Goal: Transaction & Acquisition: Purchase product/service

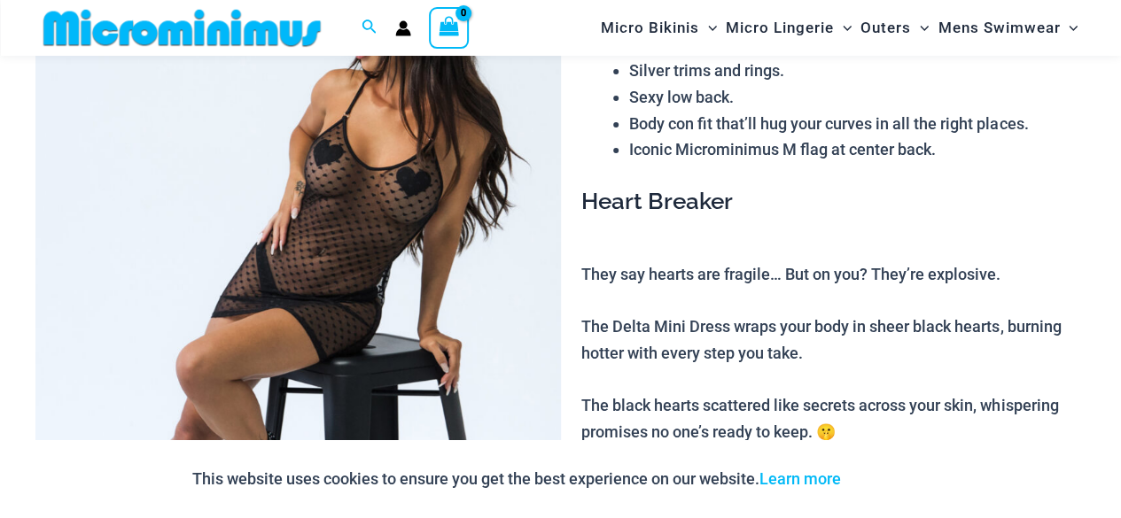
scroll to position [782, 0]
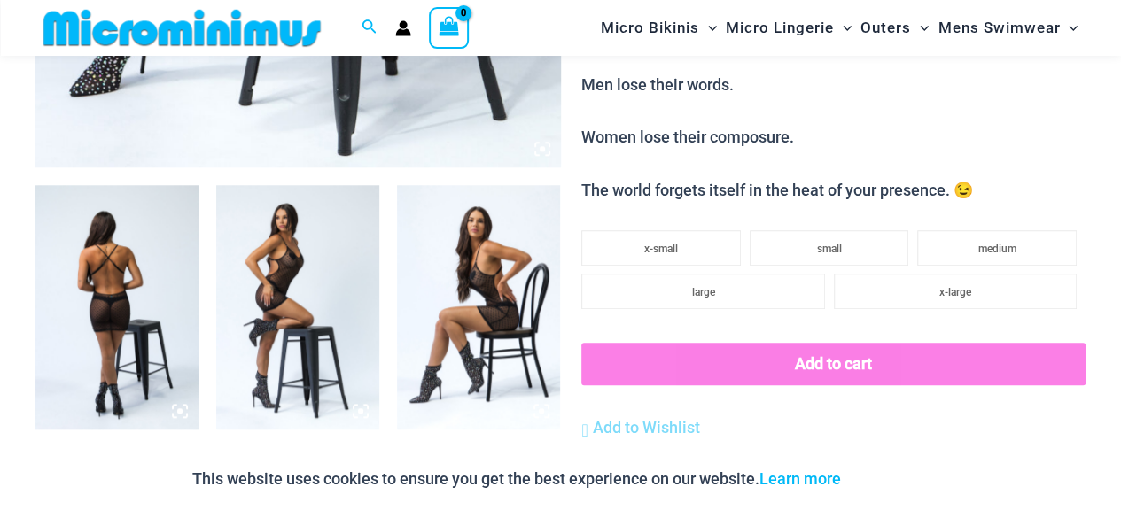
click at [129, 318] on img at bounding box center [116, 307] width 163 height 245
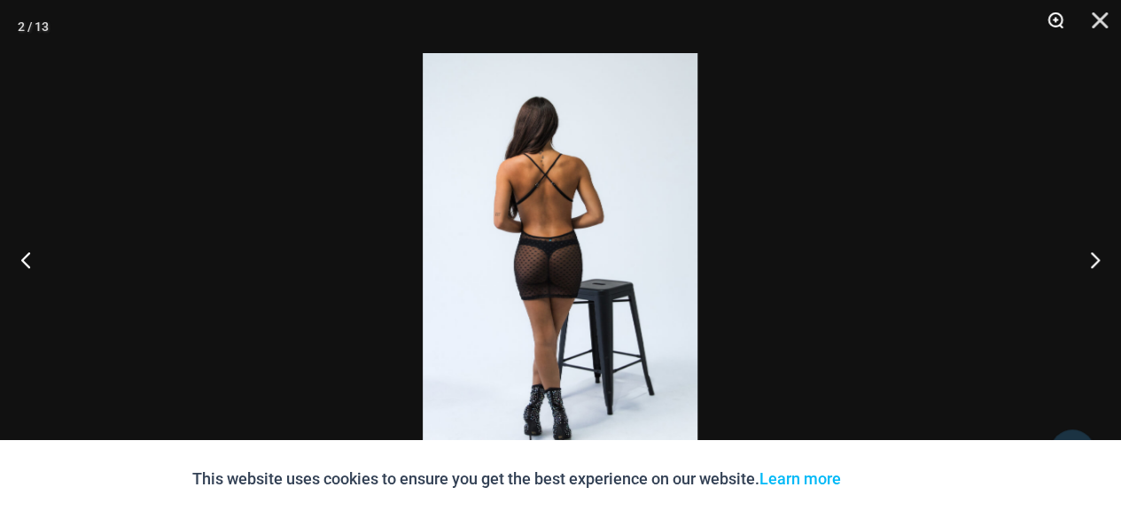
click at [1048, 21] on button "Zoom" at bounding box center [1049, 26] width 44 height 53
click at [1070, 16] on button "Zoom" at bounding box center [1049, 26] width 44 height 53
click at [1044, 19] on button "Zoom" at bounding box center [1049, 26] width 44 height 53
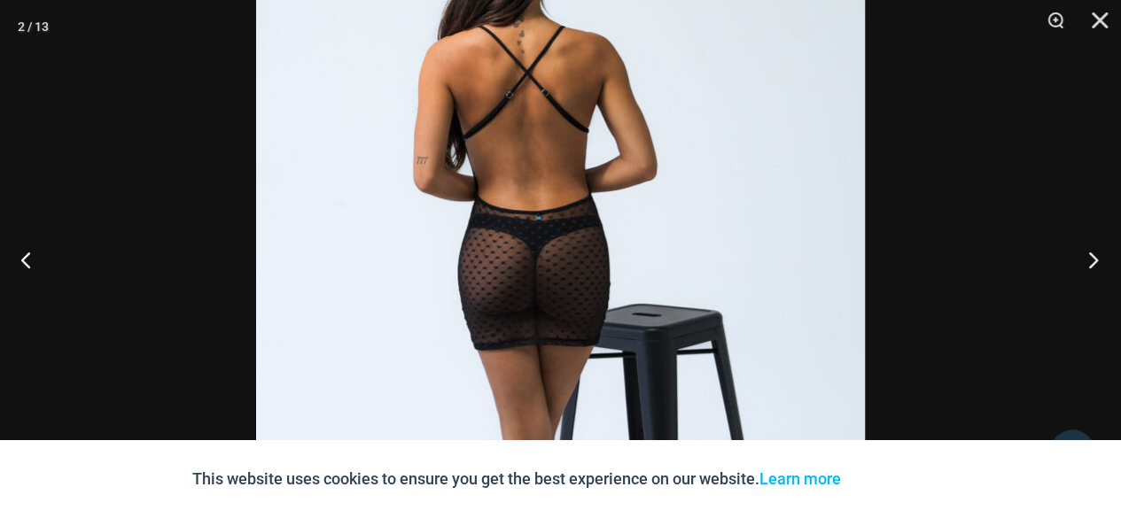
click at [1106, 261] on button "Next" at bounding box center [1088, 259] width 66 height 89
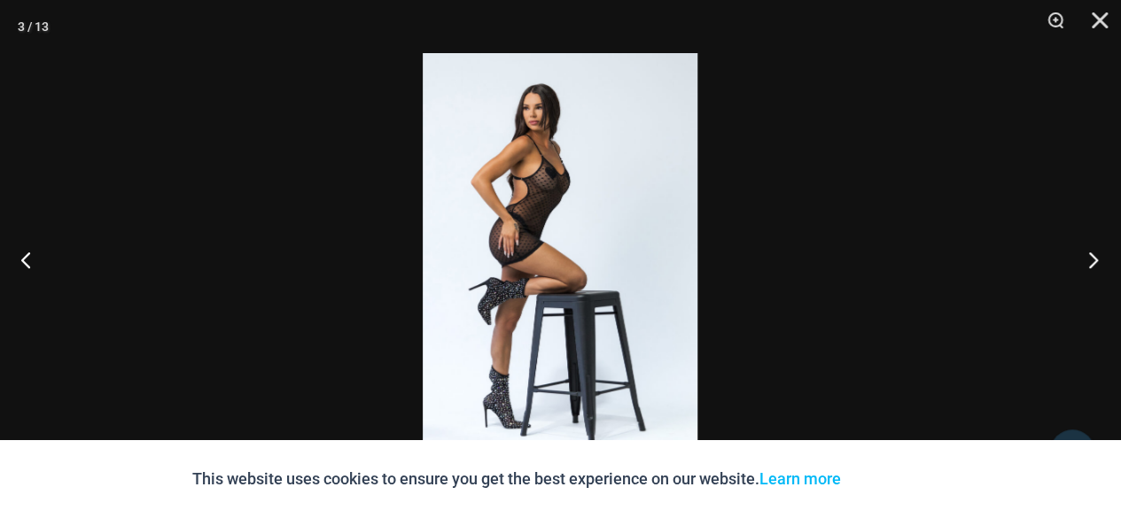
click at [1096, 268] on button "Next" at bounding box center [1088, 259] width 66 height 89
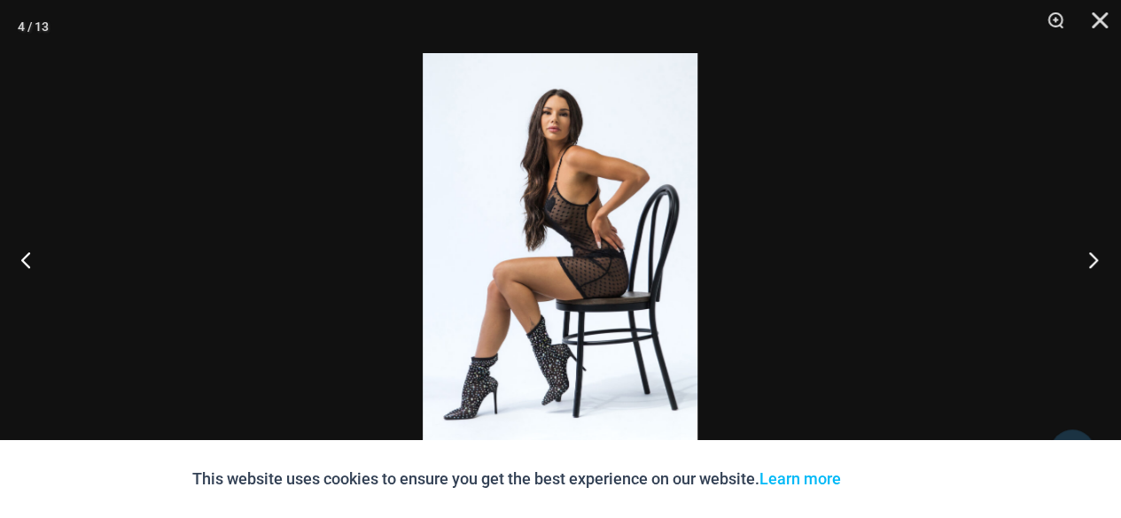
click at [1096, 268] on button "Next" at bounding box center [1088, 259] width 66 height 89
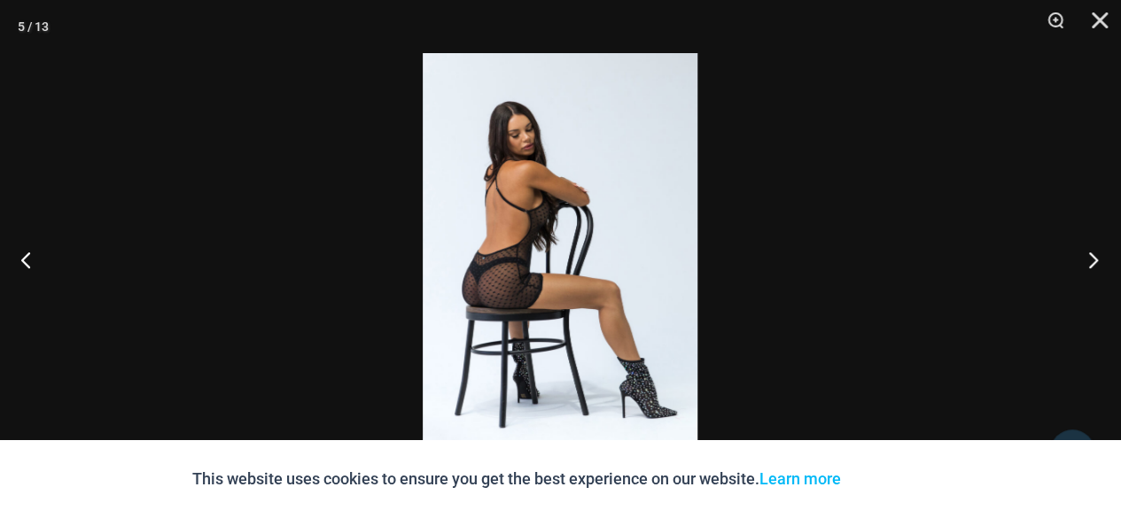
click at [1096, 268] on button "Next" at bounding box center [1088, 259] width 66 height 89
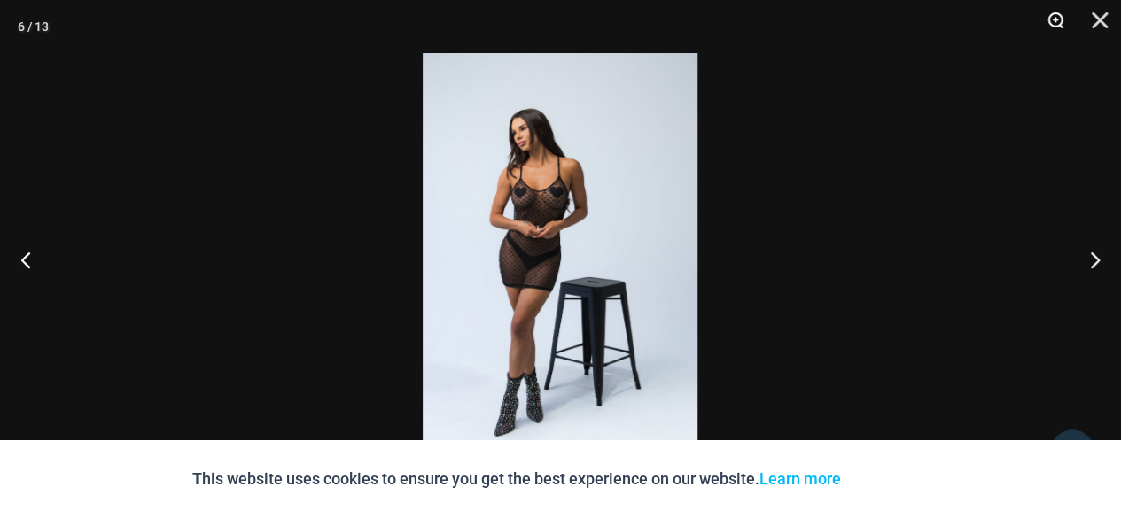
click at [1053, 27] on button "Zoom" at bounding box center [1049, 26] width 44 height 53
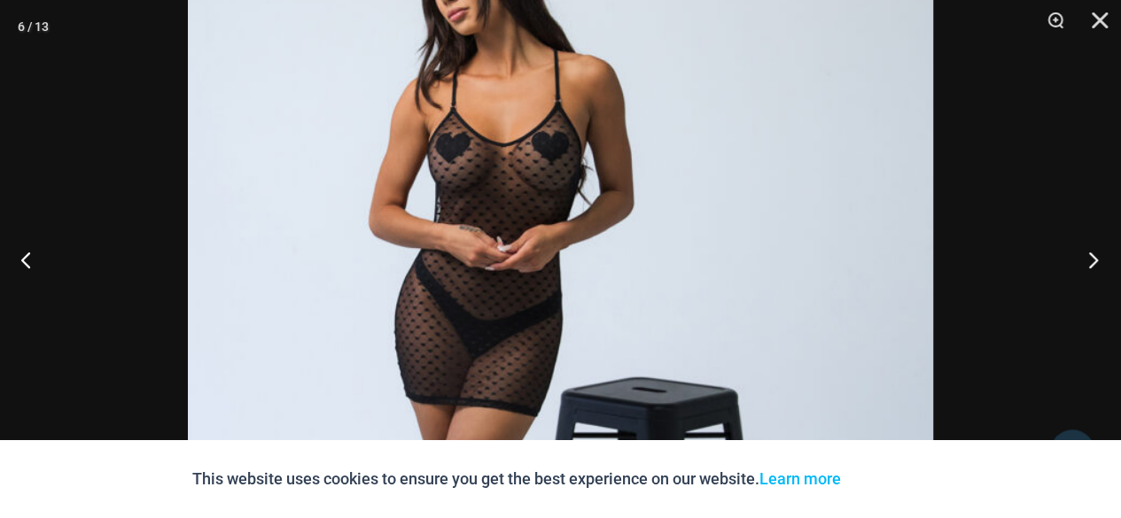
click at [1082, 261] on button "Next" at bounding box center [1088, 259] width 66 height 89
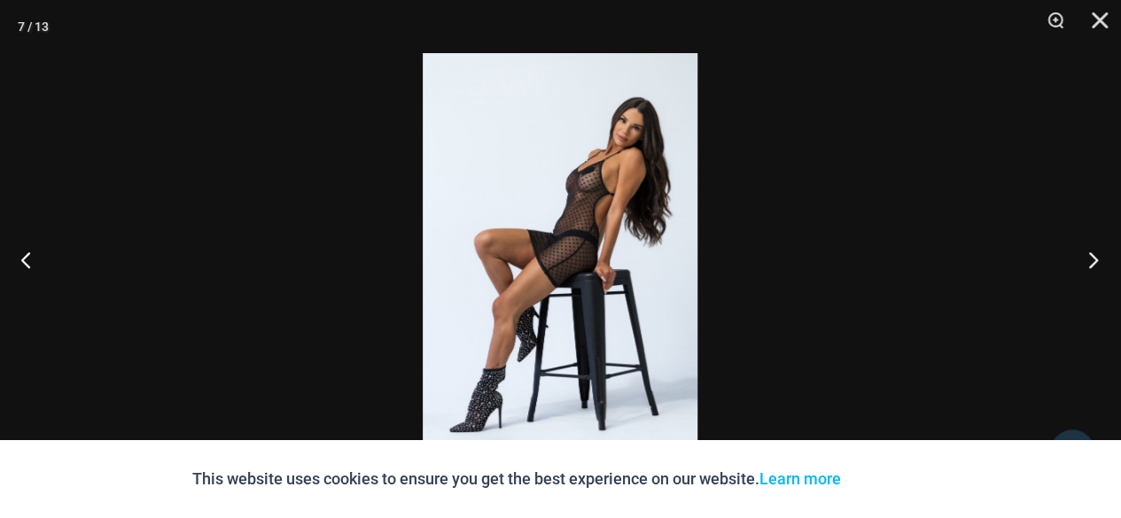
click at [1082, 261] on button "Next" at bounding box center [1088, 259] width 66 height 89
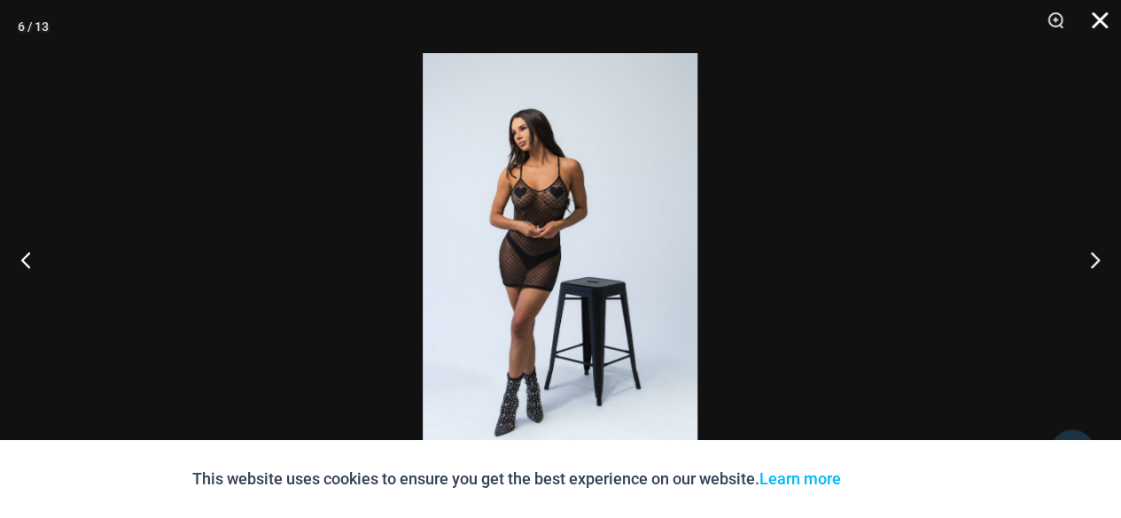
click at [1109, 22] on button "Close" at bounding box center [1093, 26] width 44 height 53
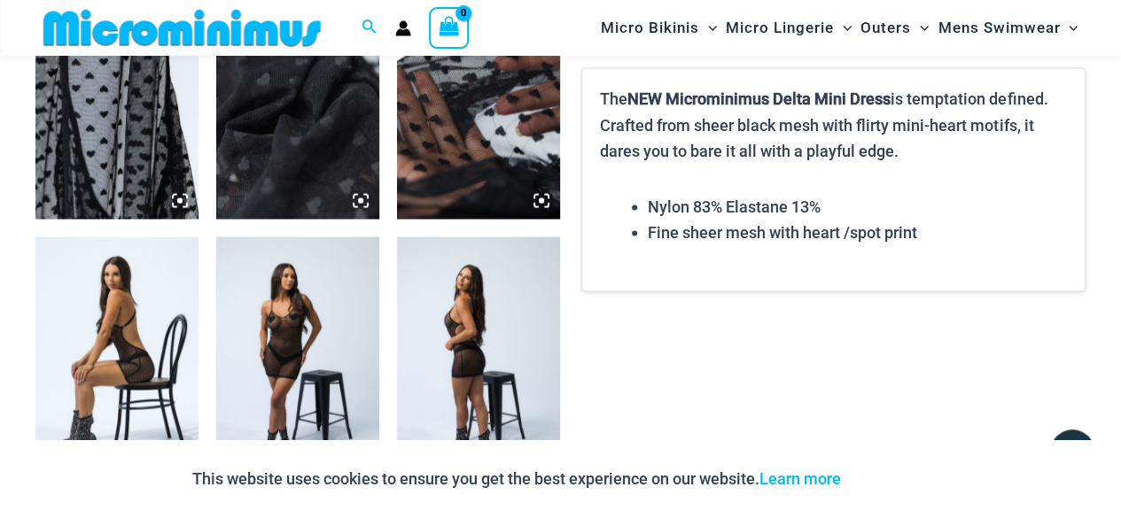
scroll to position [1491, 0]
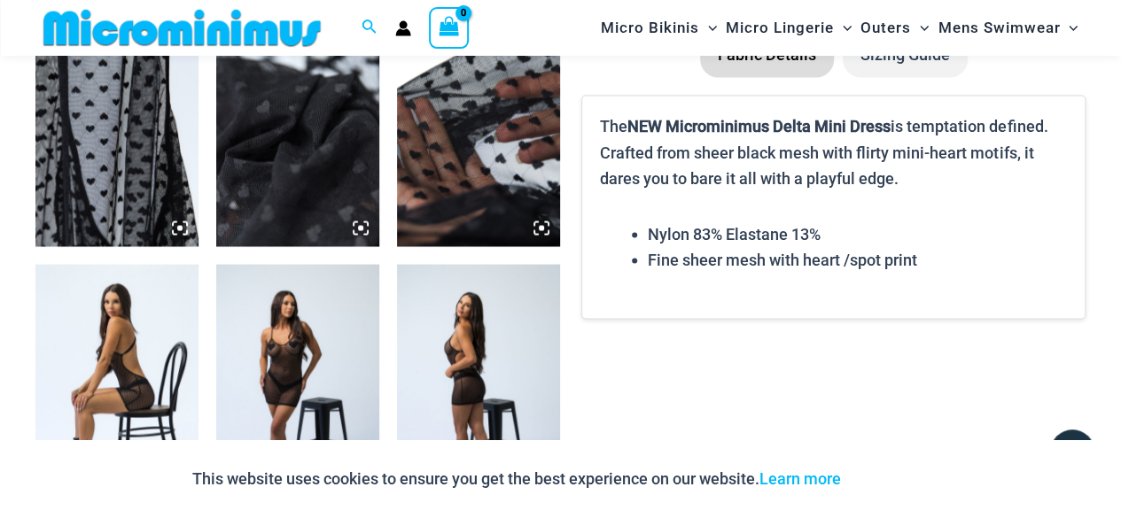
click at [129, 341] on img at bounding box center [116, 386] width 163 height 245
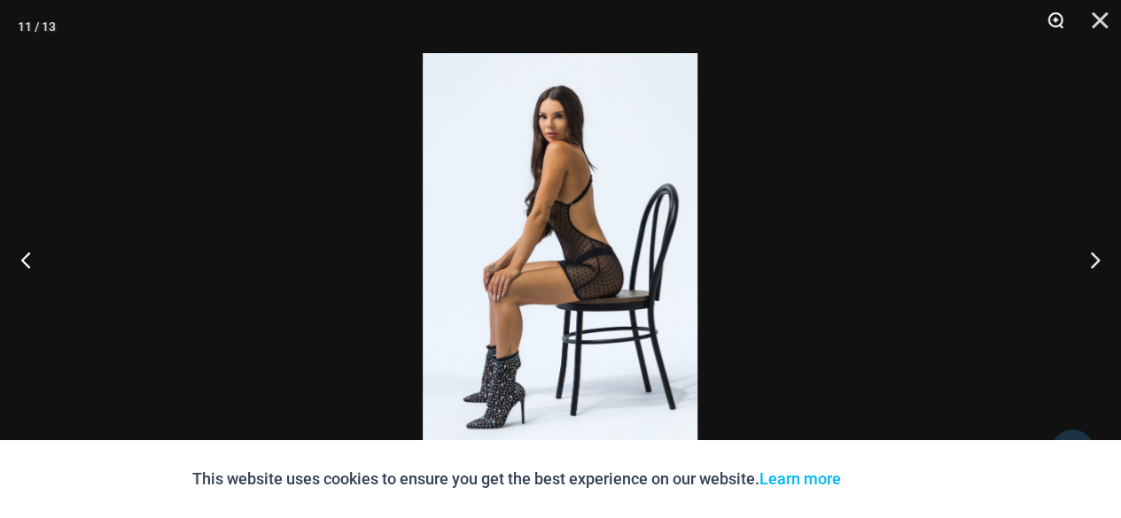
click at [1051, 26] on button "Zoom" at bounding box center [1049, 26] width 44 height 53
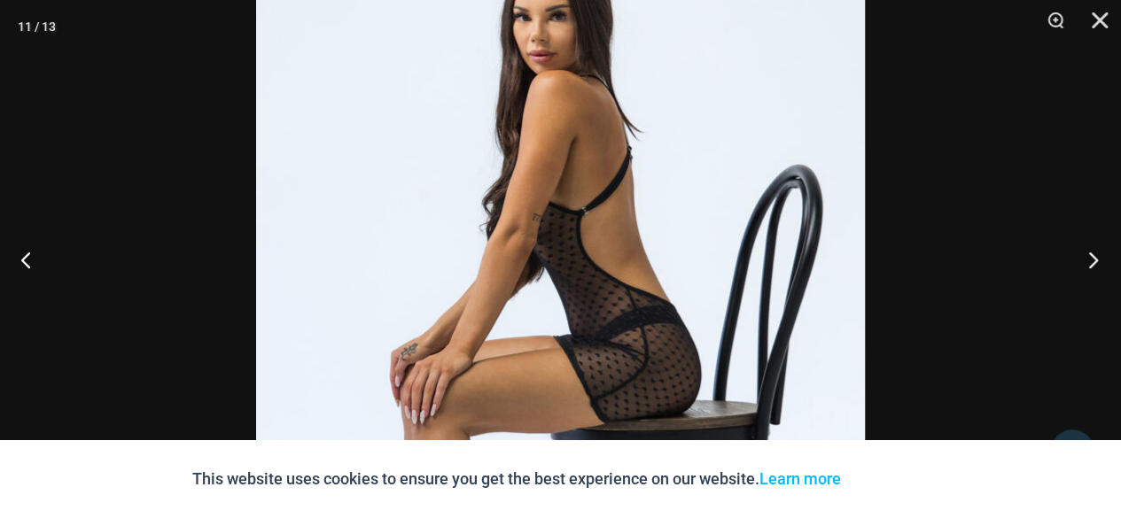
click at [1089, 259] on button "Next" at bounding box center [1088, 259] width 66 height 89
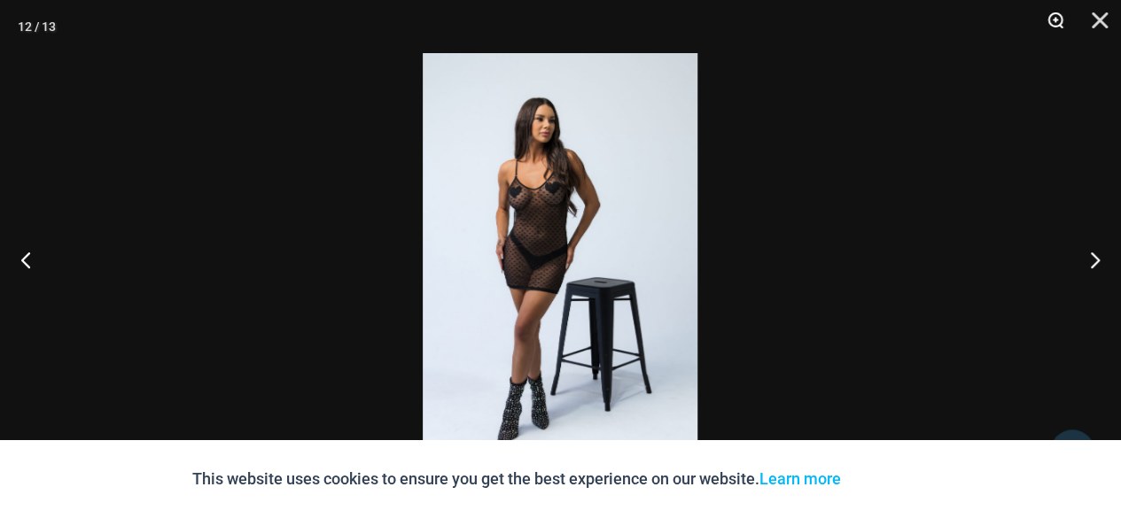
click at [1058, 24] on button "Zoom" at bounding box center [1049, 26] width 44 height 53
